Goal: Task Accomplishment & Management: Manage account settings

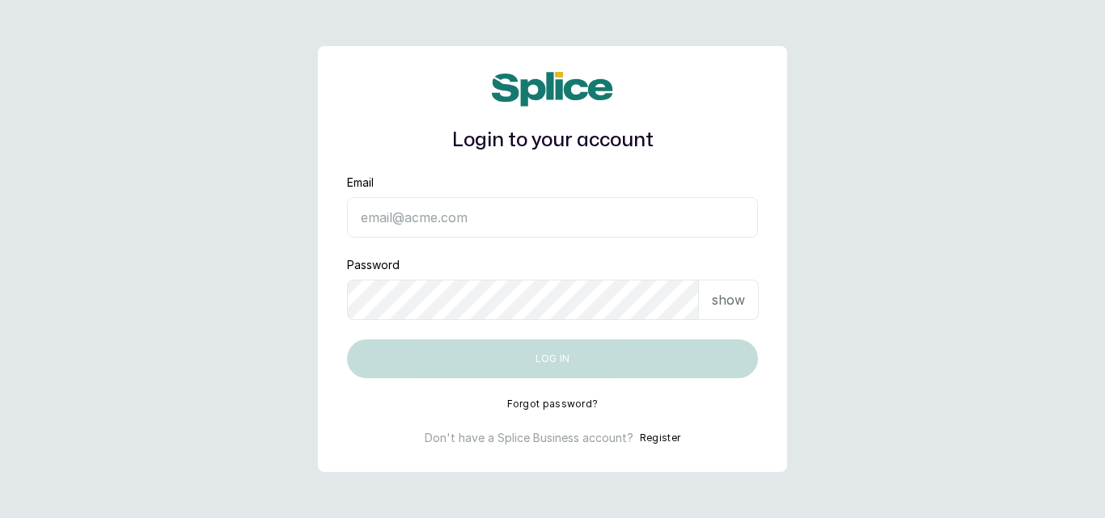
type input "[EMAIL_ADDRESS][DOMAIN_NAME]"
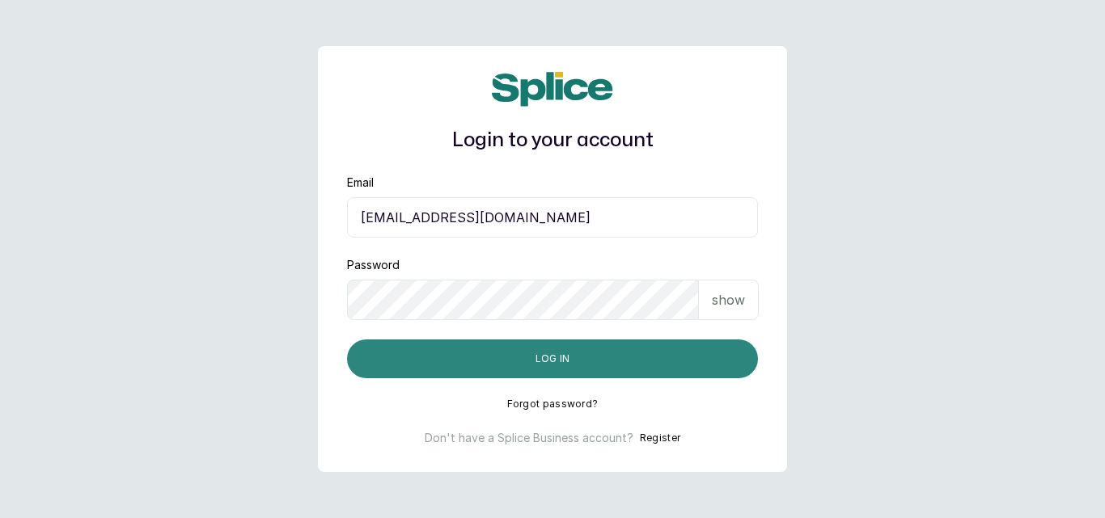
drag, startPoint x: 485, startPoint y: 365, endPoint x: 454, endPoint y: 376, distance: 32.7
click at [454, 376] on button "Log in" at bounding box center [552, 359] width 411 height 39
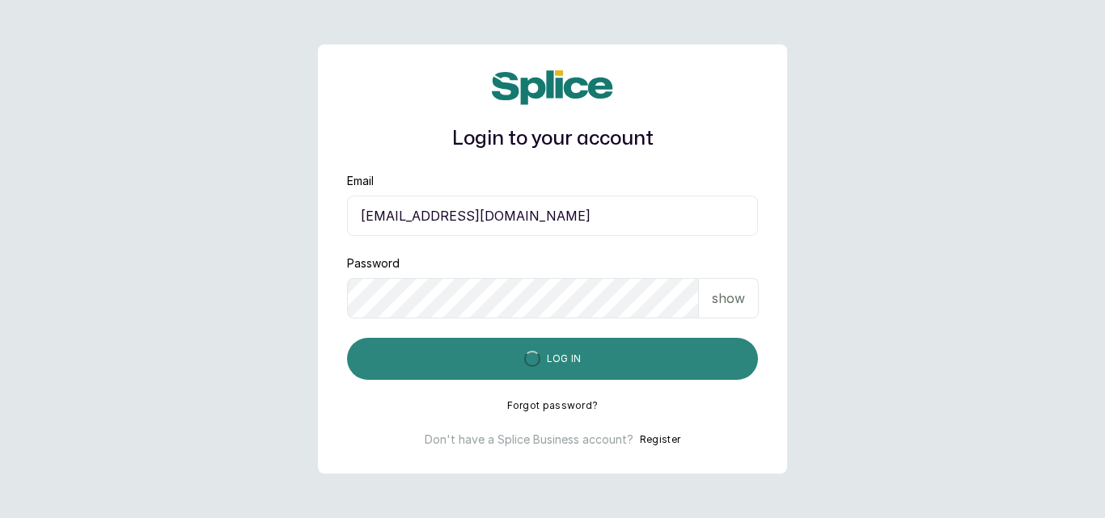
click at [454, 376] on button "Log in" at bounding box center [552, 359] width 411 height 42
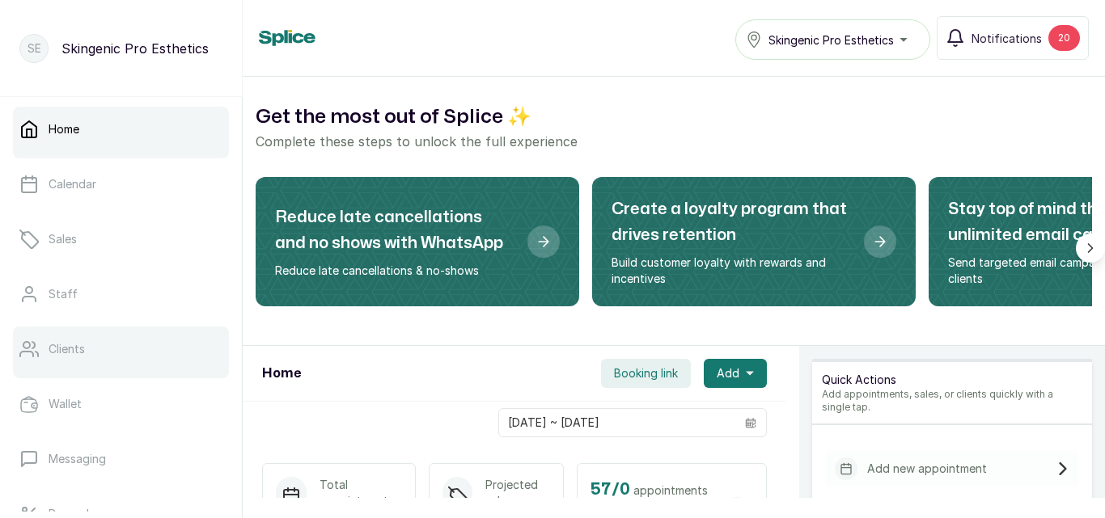
click at [58, 335] on link "Clients" at bounding box center [121, 349] width 216 height 45
